Goal: Navigation & Orientation: Find specific page/section

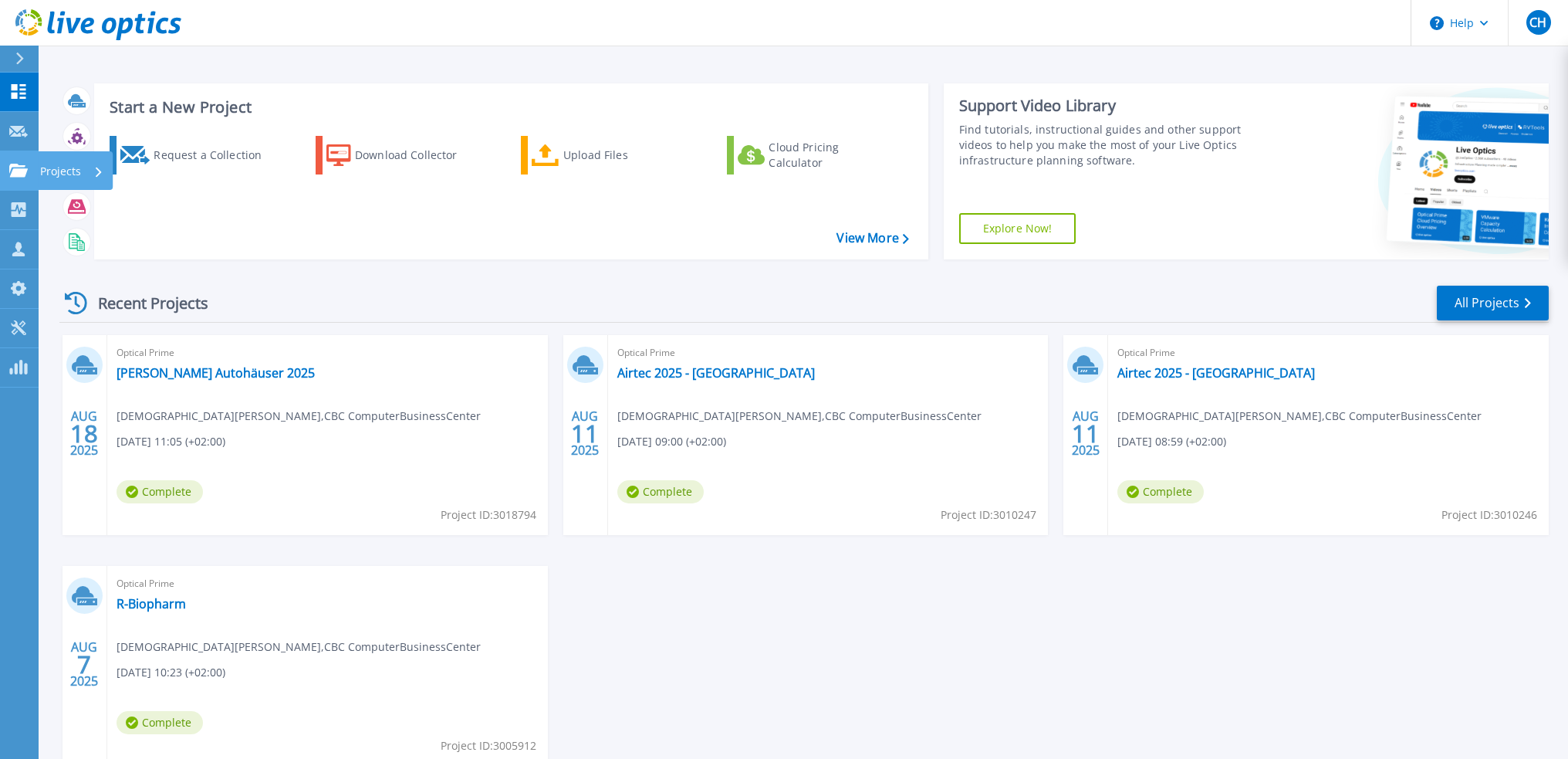
click at [65, 173] on p "Projects" at bounding box center [60, 171] width 41 height 40
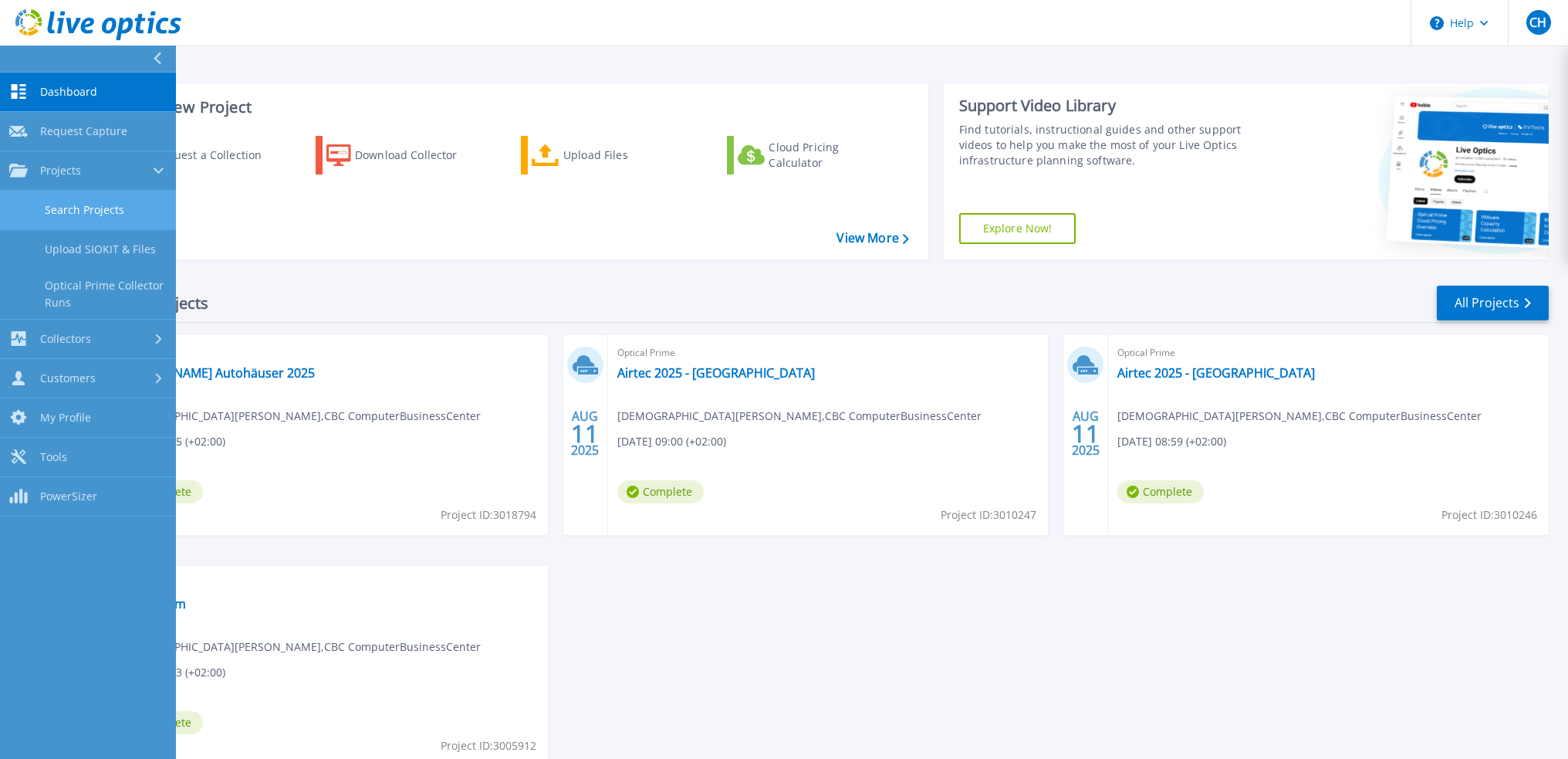
click at [108, 212] on link "Search Projects" at bounding box center [88, 211] width 176 height 39
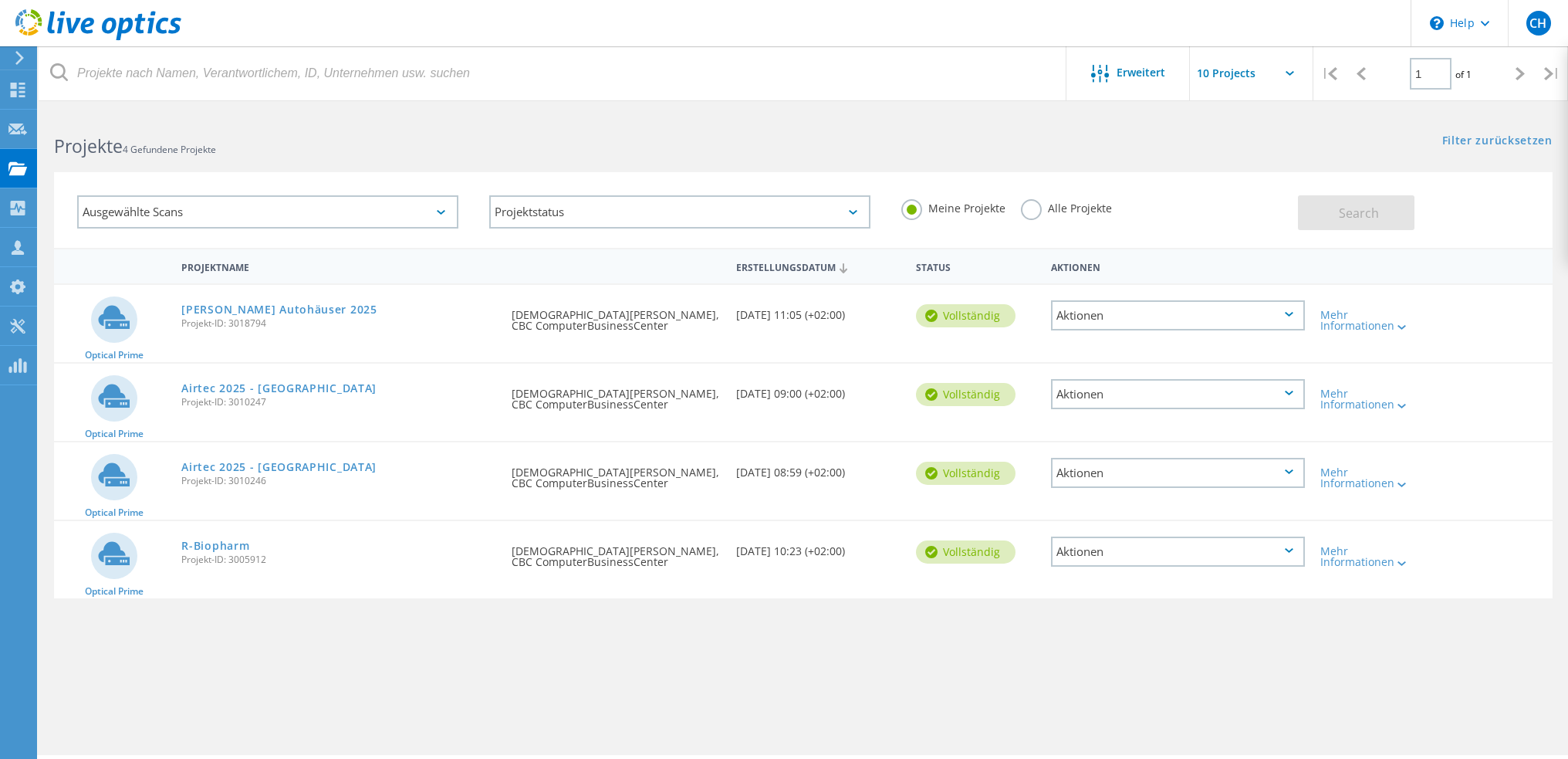
click at [1028, 210] on label "Alle Projekte" at bounding box center [1066, 207] width 91 height 15
click at [0, 0] on input "Alle Projekte" at bounding box center [0, 0] width 0 height 0
click at [1340, 217] on span "Search" at bounding box center [1358, 213] width 40 height 17
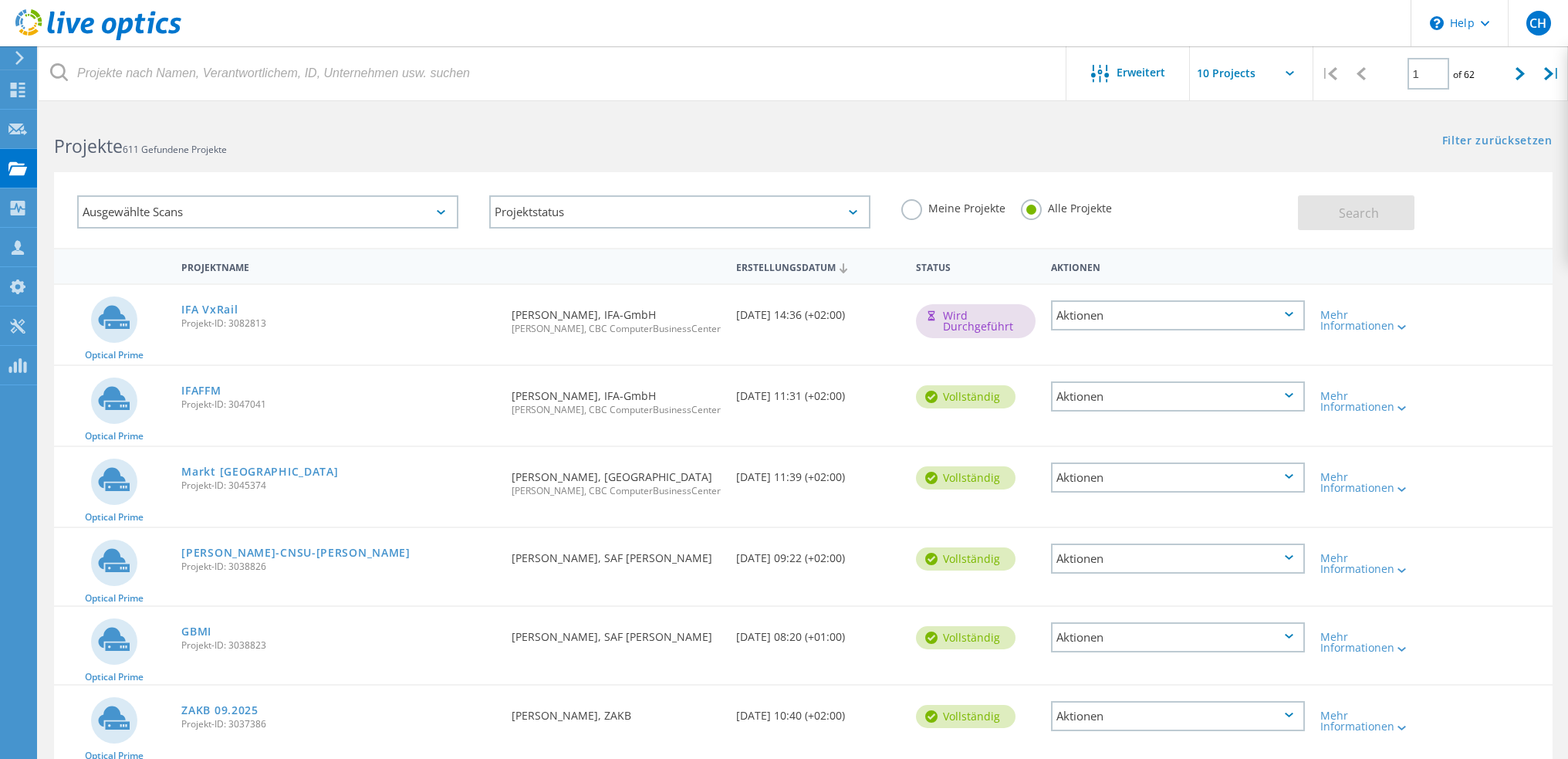
click at [247, 209] on div "Ausgewählte Scans" at bounding box center [267, 212] width 381 height 33
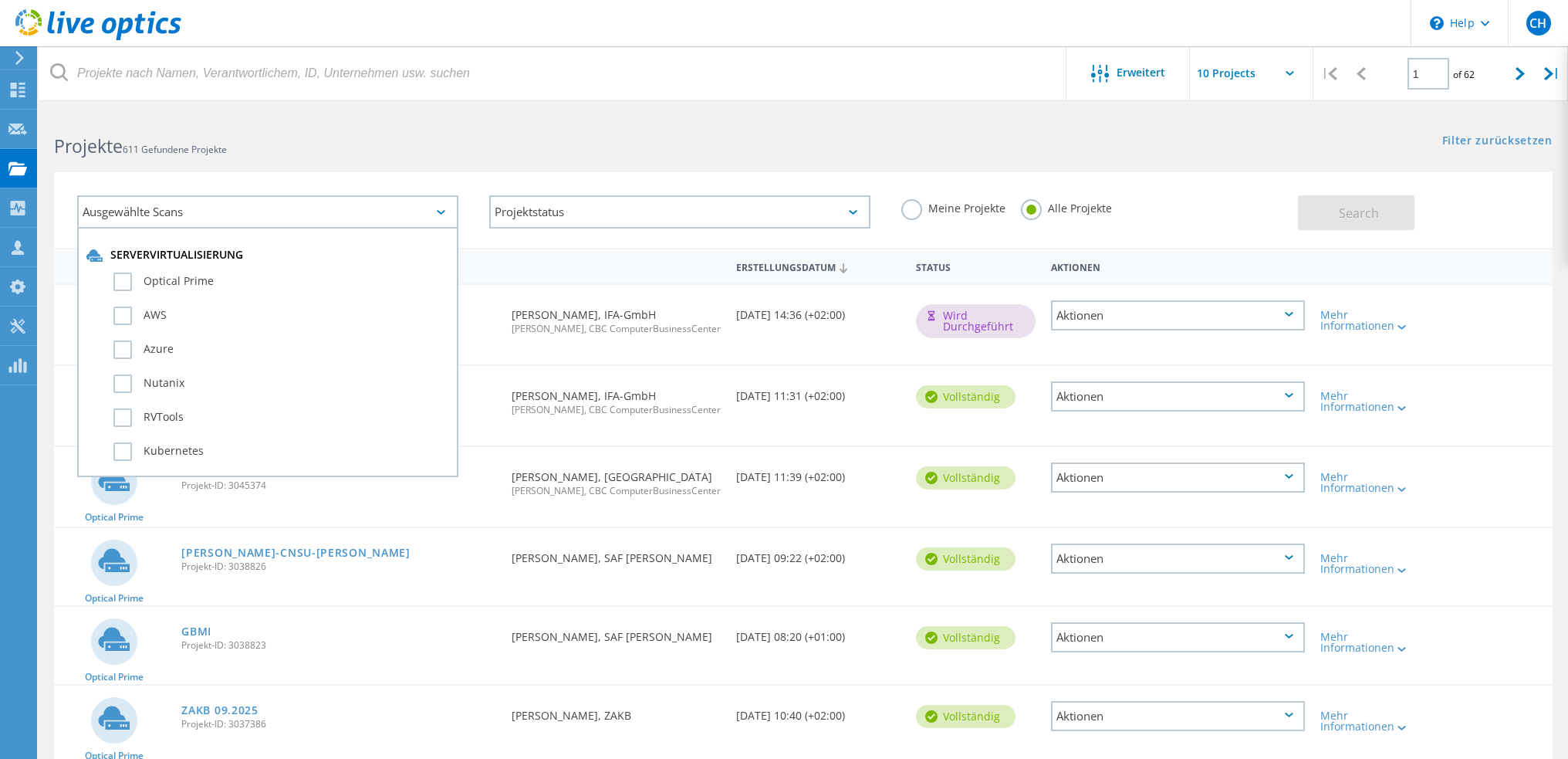
click at [539, 163] on div "Ausgewählte Scans Servervirtualisierung Optical Prime AWS Azure Nutanix RVTools…" at bounding box center [803, 200] width 1529 height 95
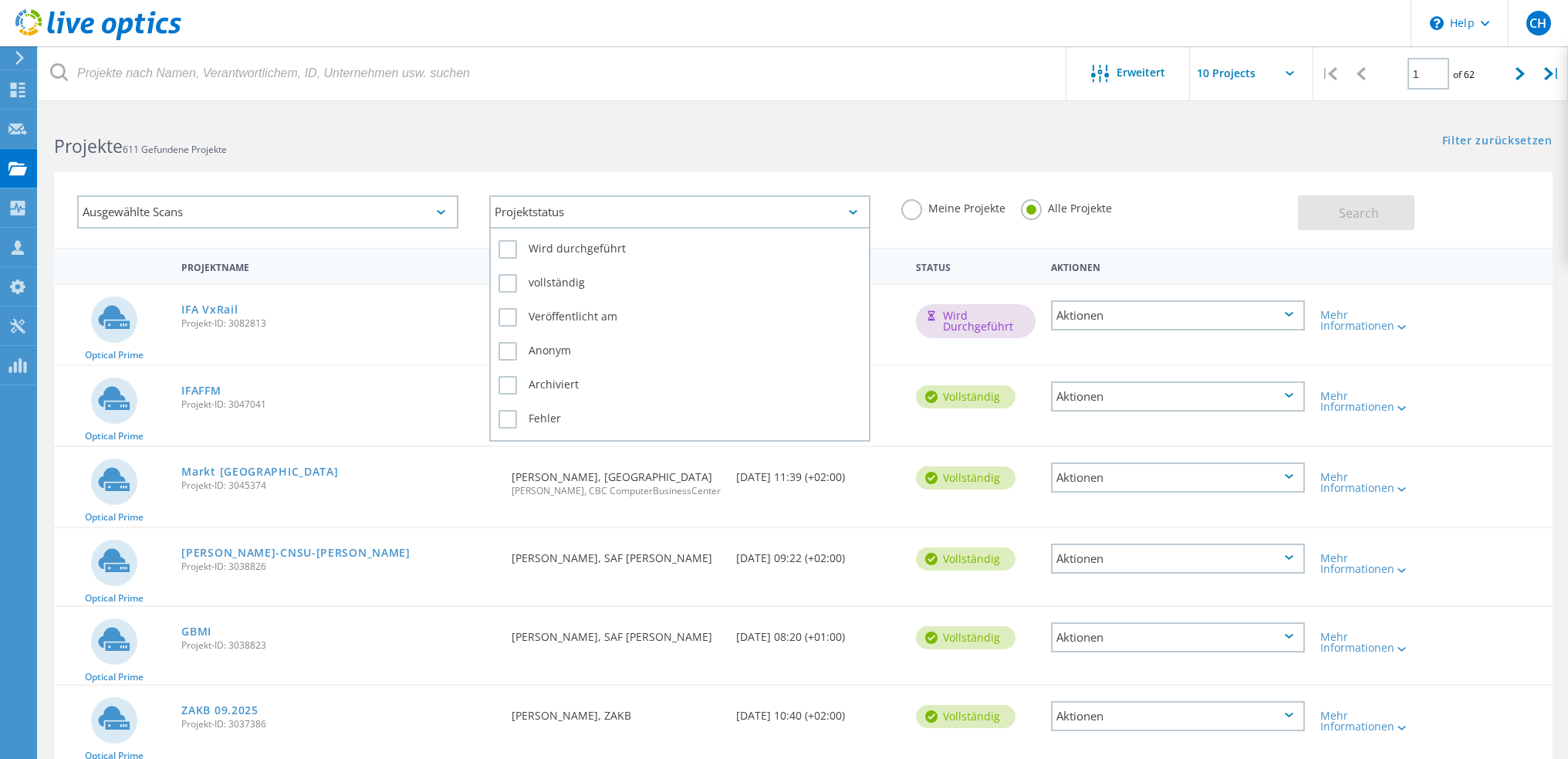
click at [562, 212] on div "Projektstatus" at bounding box center [680, 212] width 381 height 33
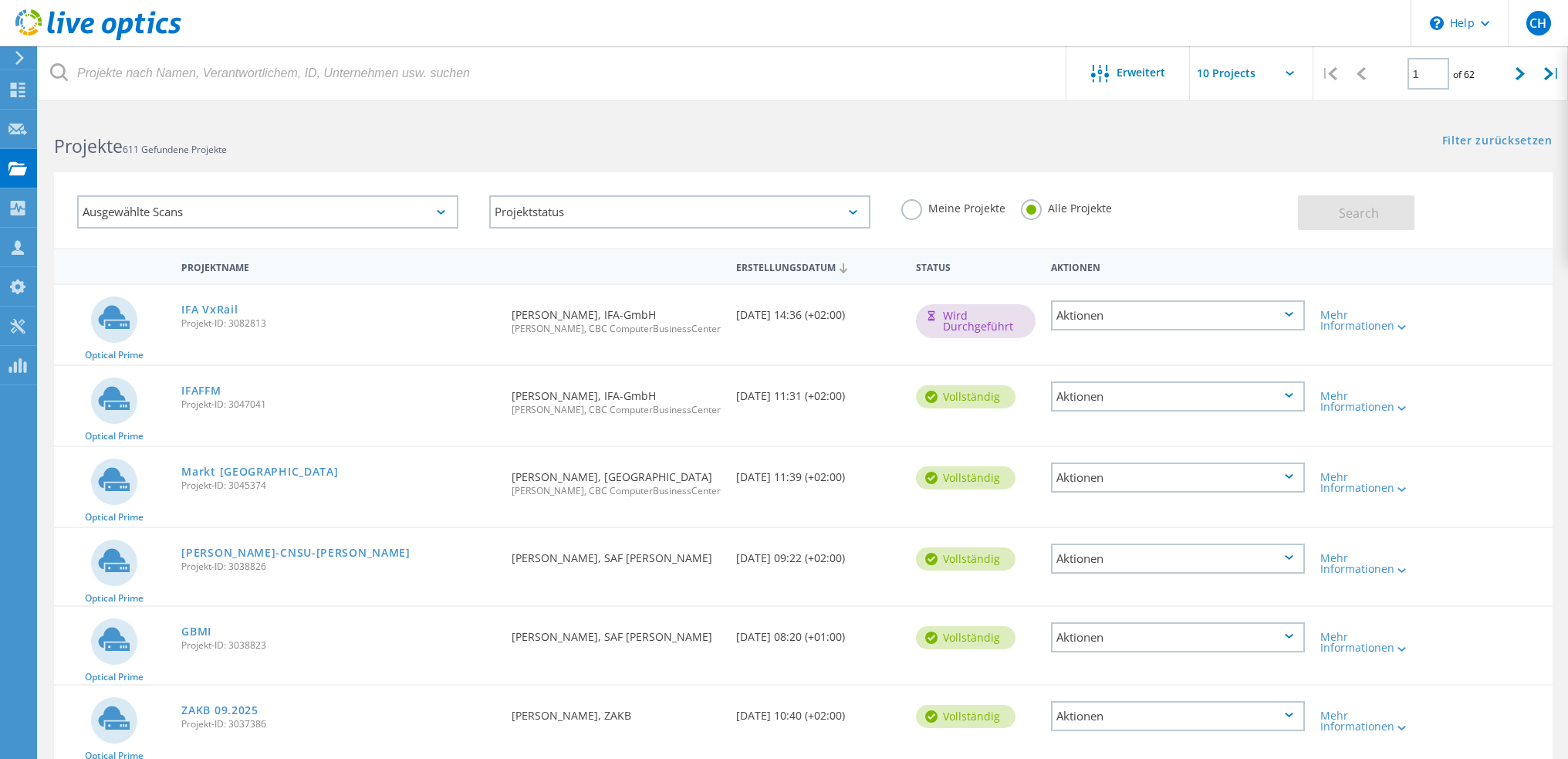
click at [609, 161] on div "Ausgewählte Scans Projektstatus Wird durchgeführt vollständig Veröffentlicht am…" at bounding box center [803, 200] width 1529 height 95
click at [330, 210] on div "Ausgewählte Scans" at bounding box center [267, 212] width 381 height 33
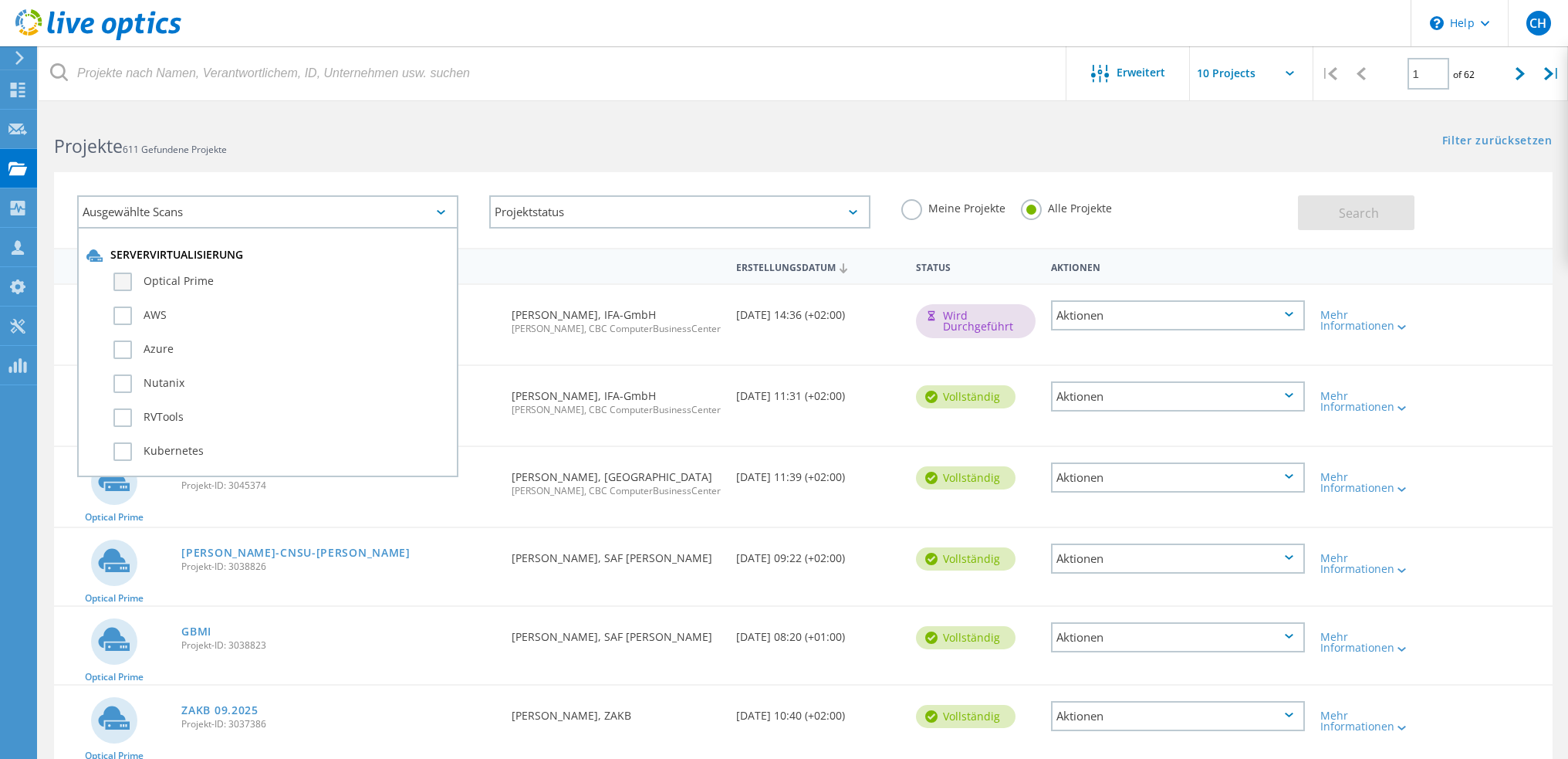
click at [190, 275] on label "Optical Prime" at bounding box center [281, 282] width 336 height 19
click at [0, 0] on input "Optical Prime" at bounding box center [0, 0] width 0 height 0
click at [1343, 212] on span "Search" at bounding box center [1358, 213] width 40 height 17
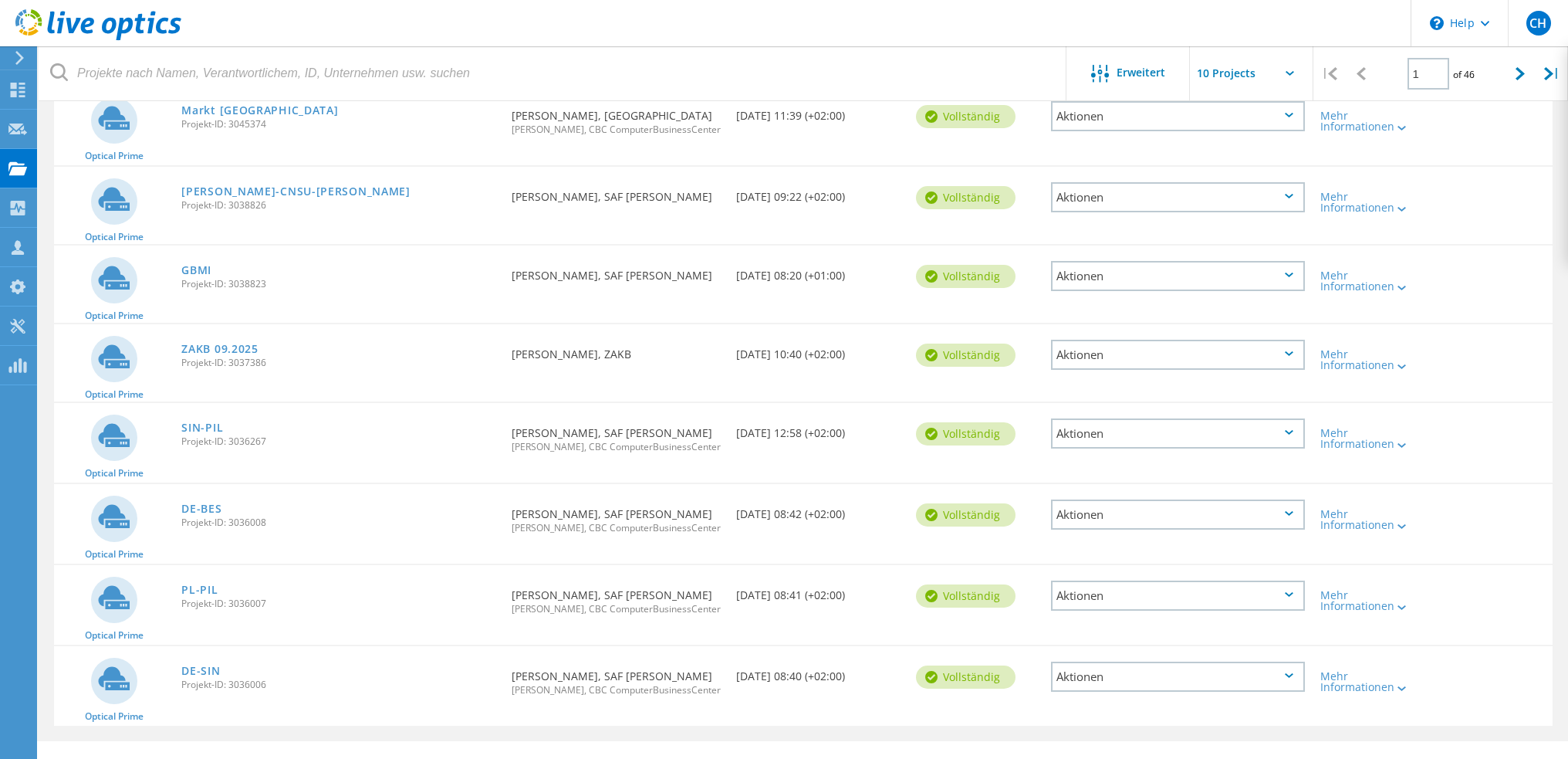
scroll to position [386, 0]
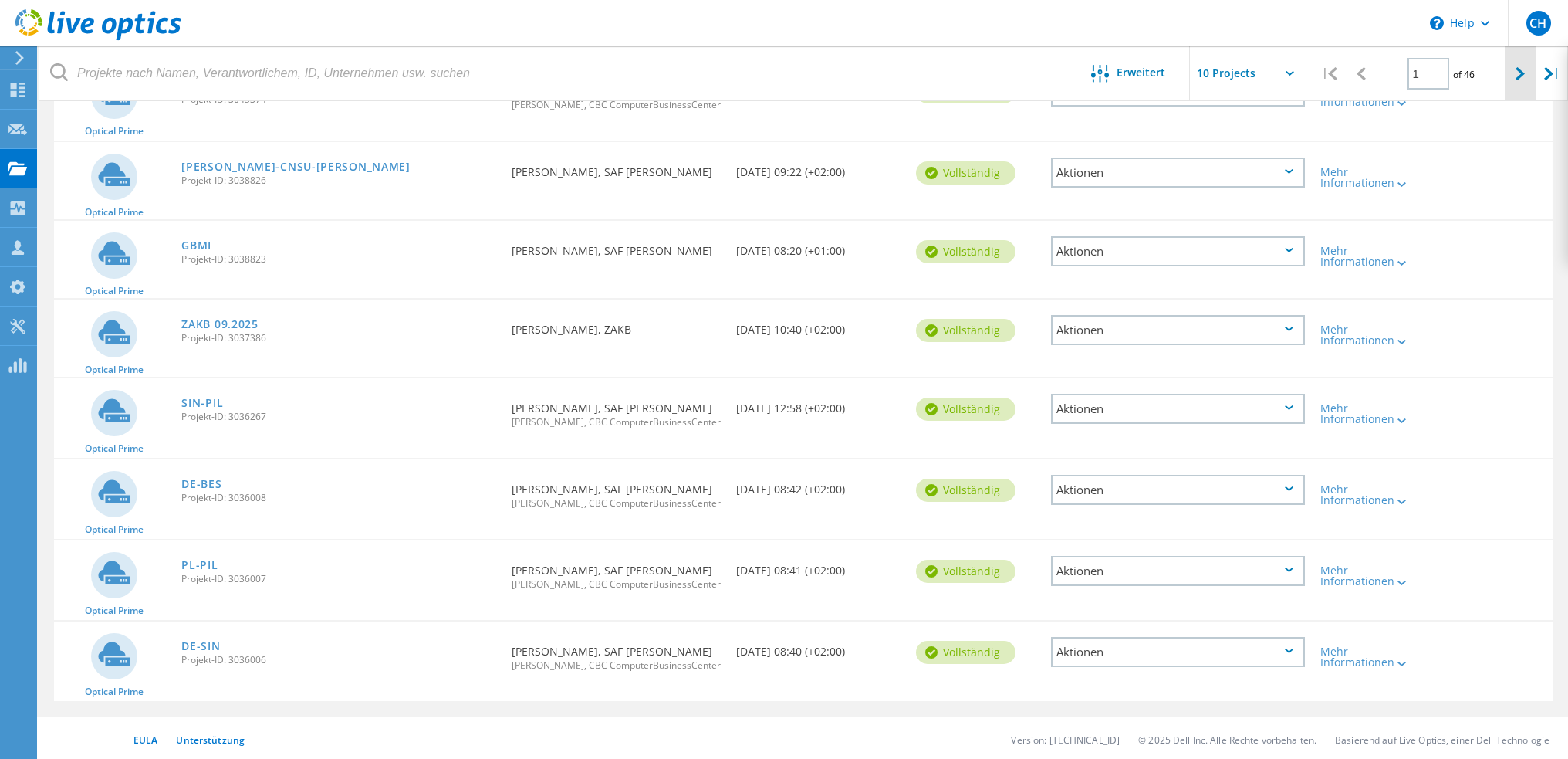
click at [1525, 77] on div at bounding box center [1521, 73] width 32 height 55
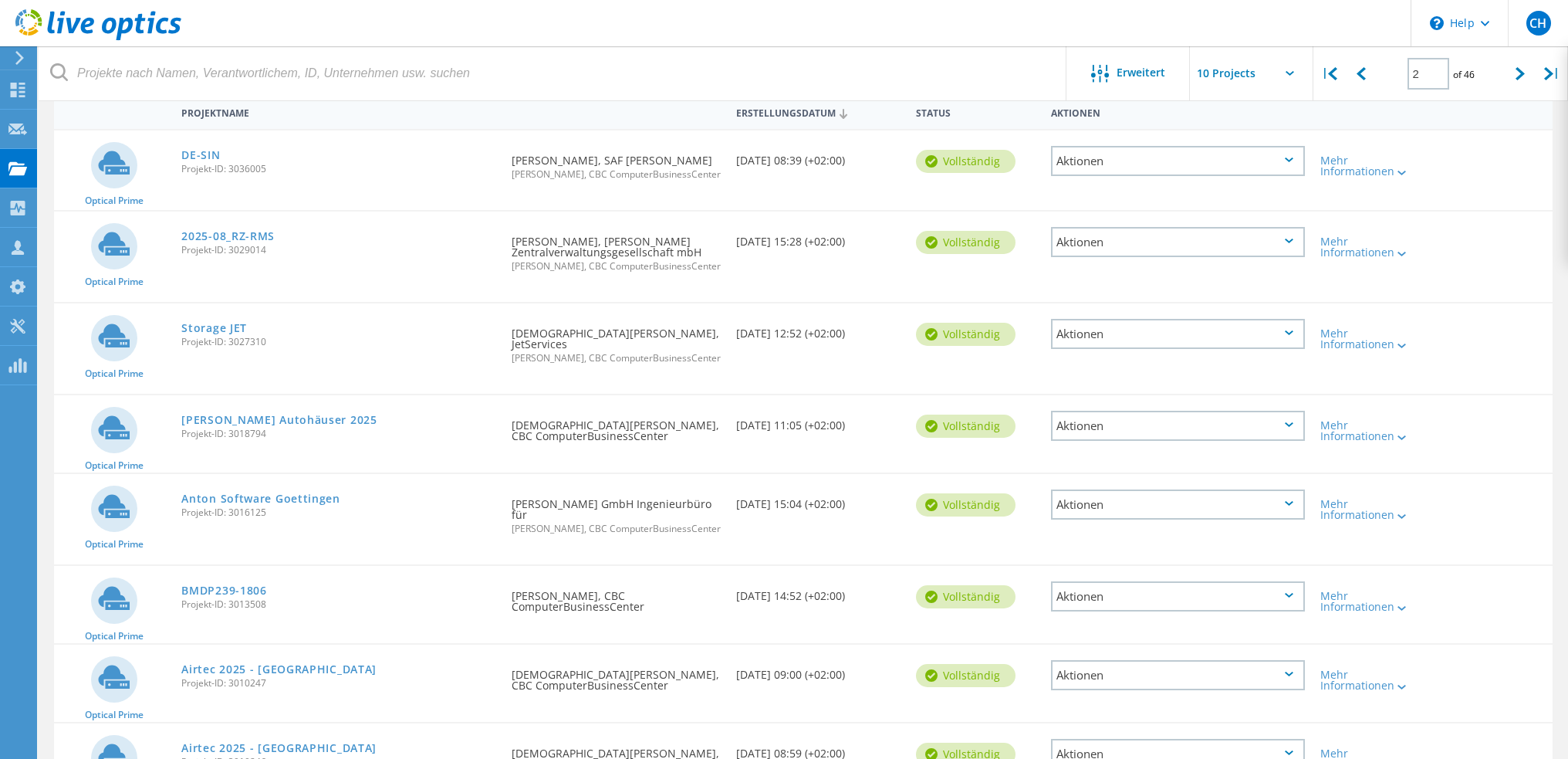
scroll to position [0, 0]
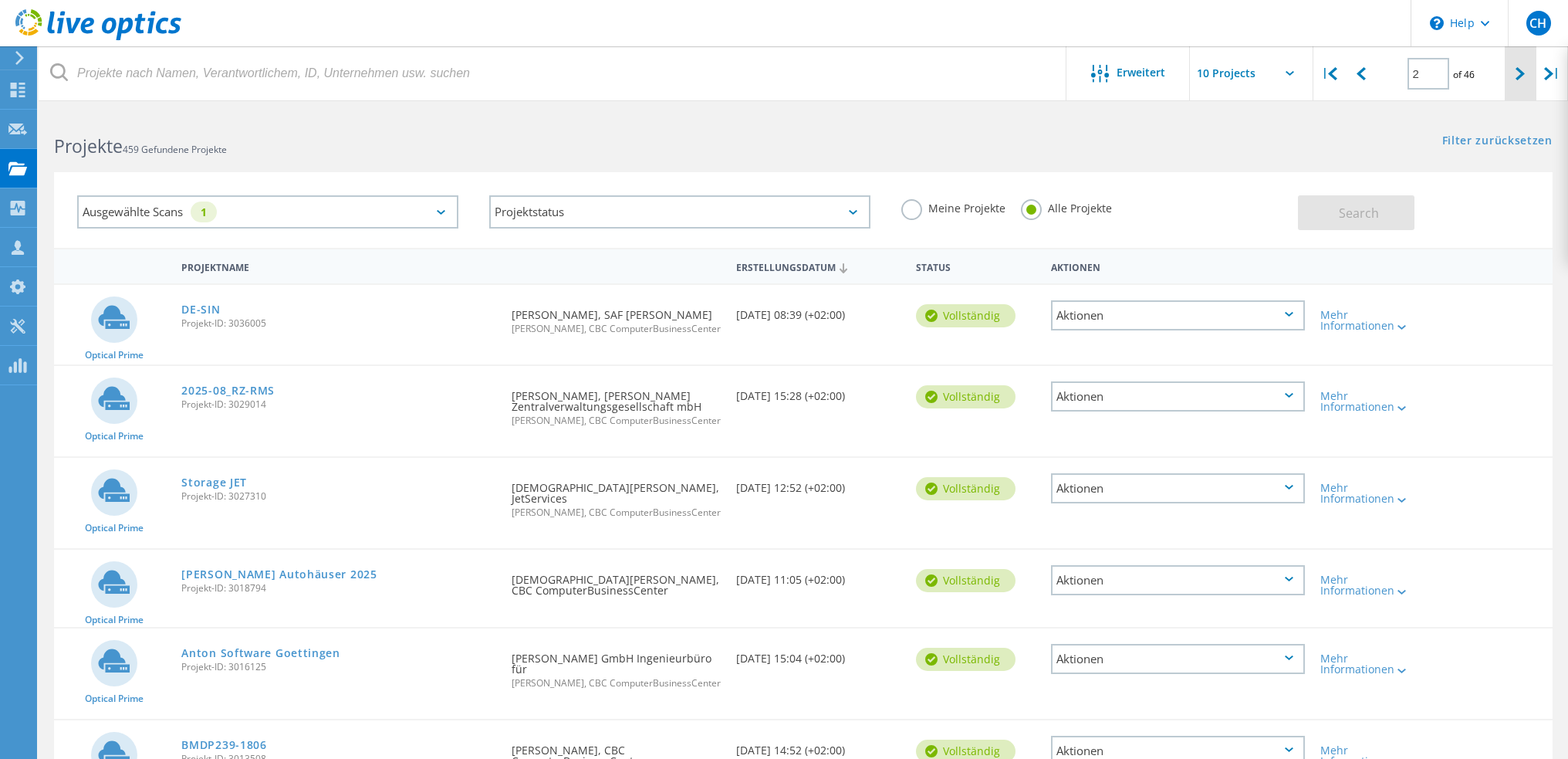
click at [1514, 74] on div at bounding box center [1521, 73] width 32 height 55
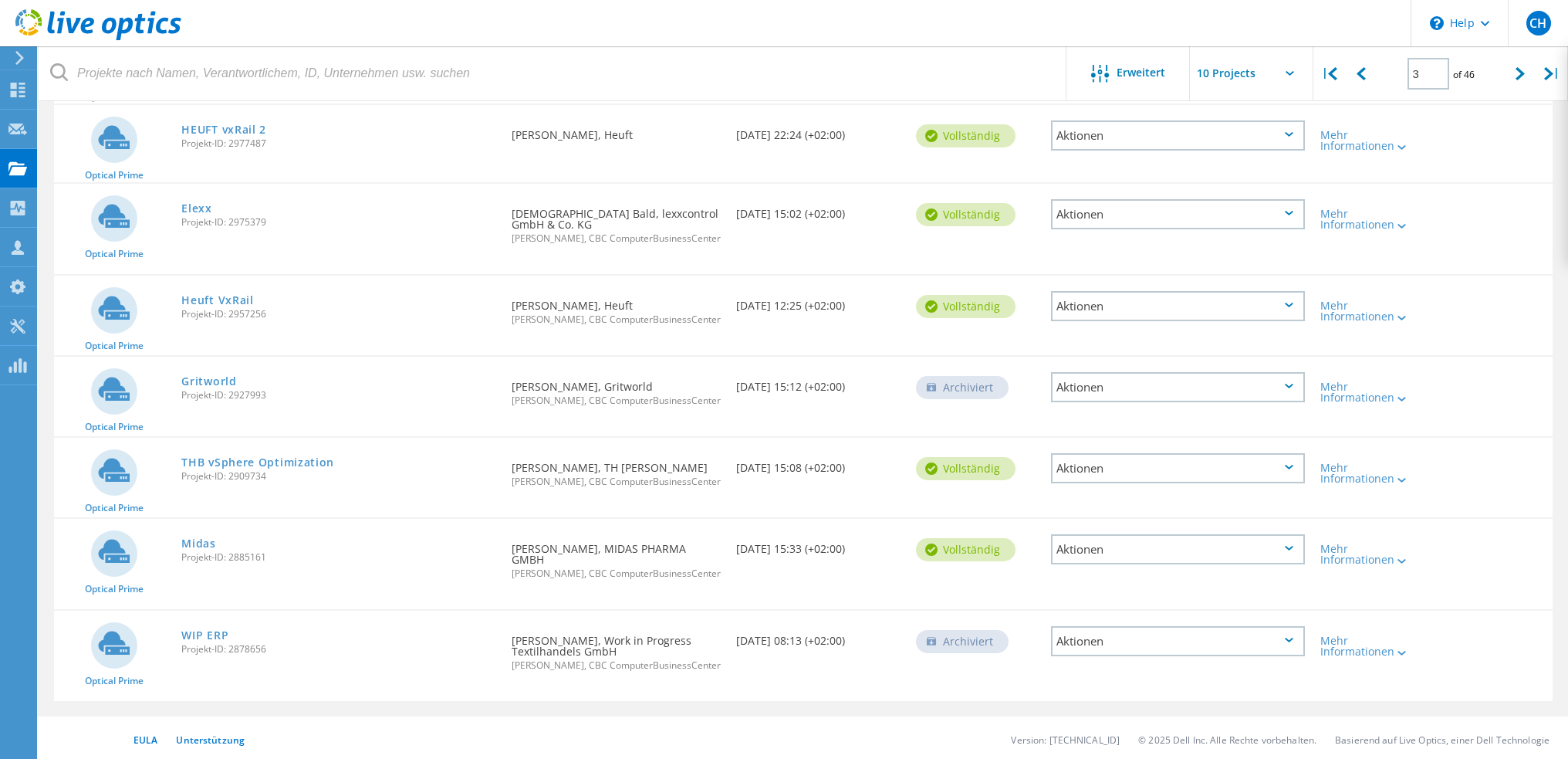
scroll to position [30, 0]
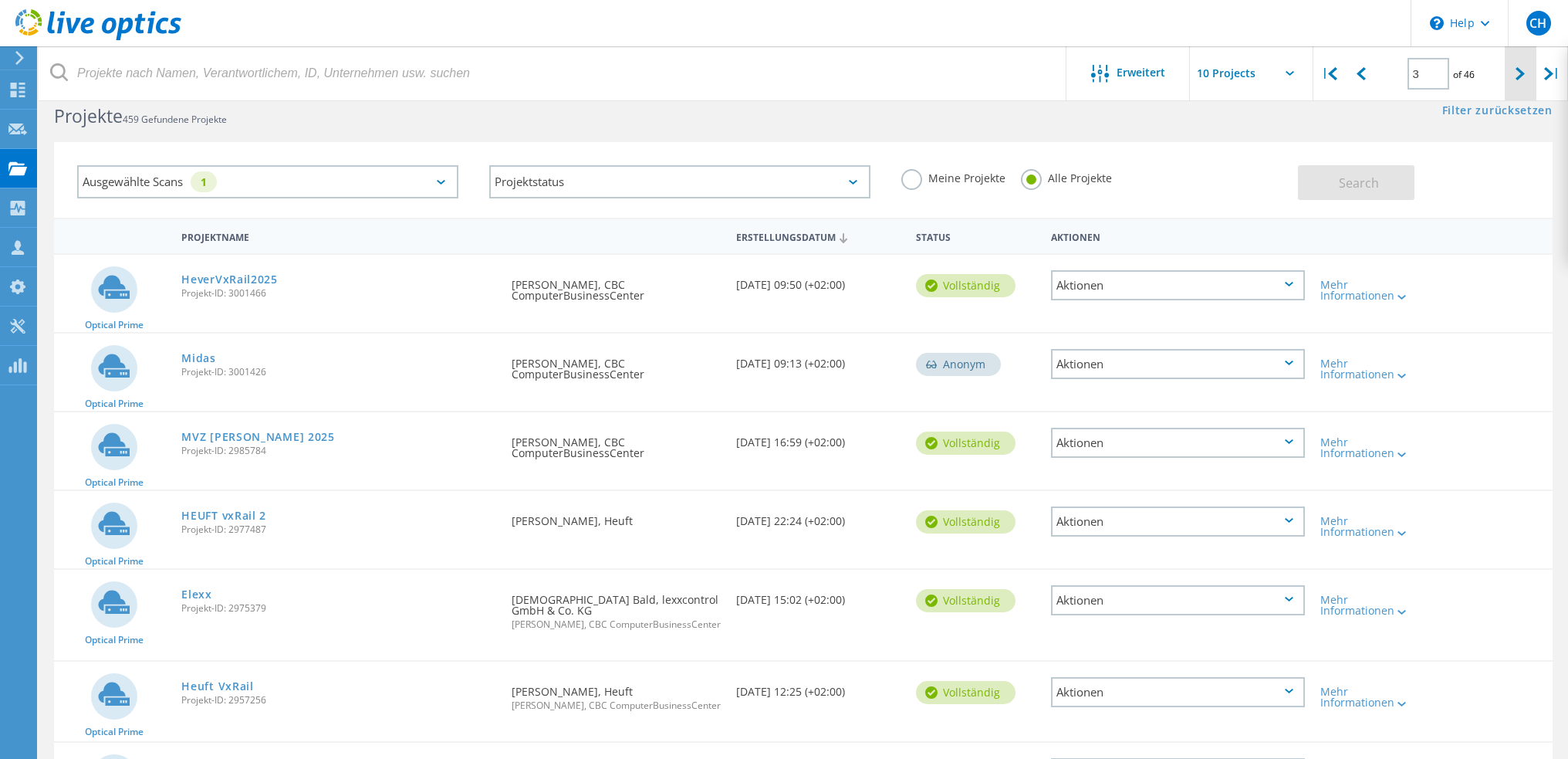
click at [1513, 76] on div at bounding box center [1521, 73] width 32 height 55
type input "4"
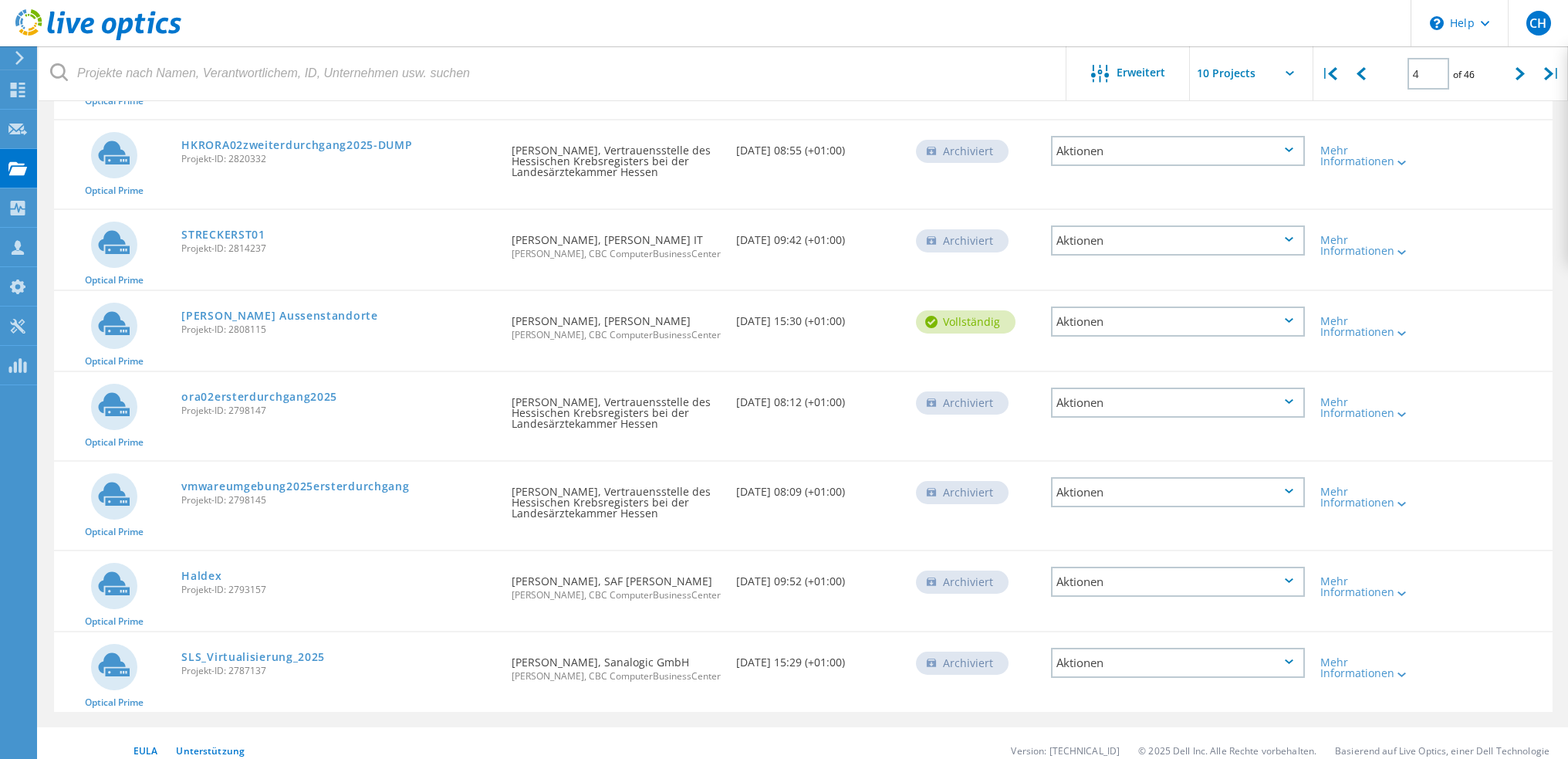
scroll to position [0, 0]
